Goal: Information Seeking & Learning: Learn about a topic

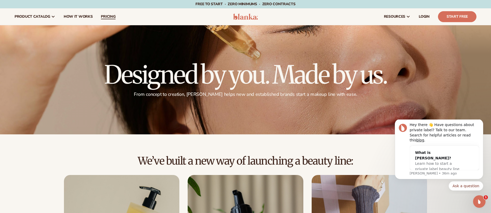
click at [108, 15] on span "pricing" at bounding box center [108, 17] width 15 height 4
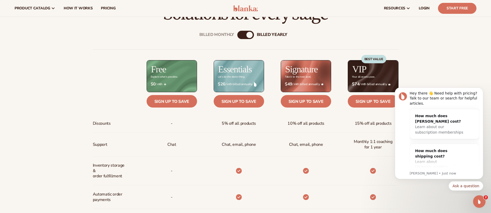
scroll to position [212, 0]
click at [483, 89] on icon "Dismiss notification" at bounding box center [481, 88] width 3 height 3
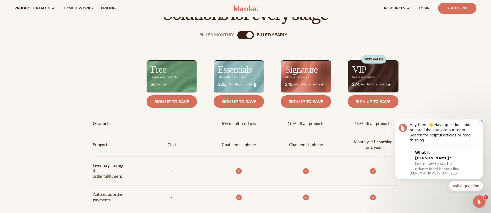
click at [480, 122] on icon "Dismiss notification" at bounding box center [481, 120] width 3 height 3
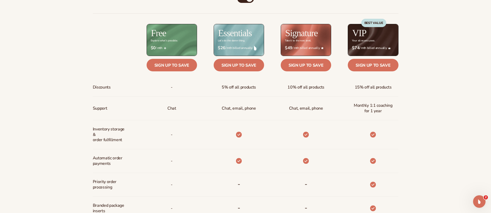
scroll to position [251, 0]
